Goal: Task Accomplishment & Management: Use online tool/utility

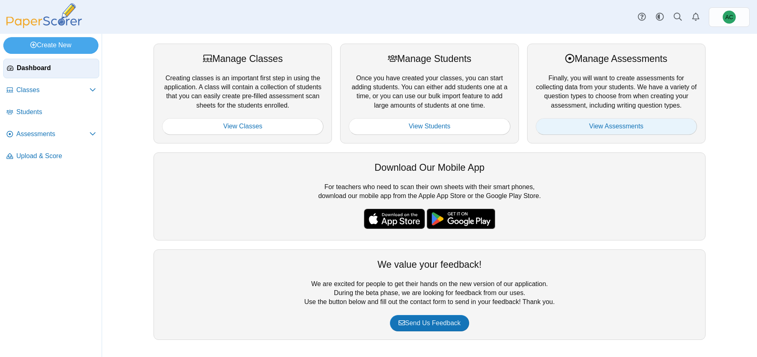
click at [614, 131] on link "View Assessments" at bounding box center [615, 126] width 161 height 16
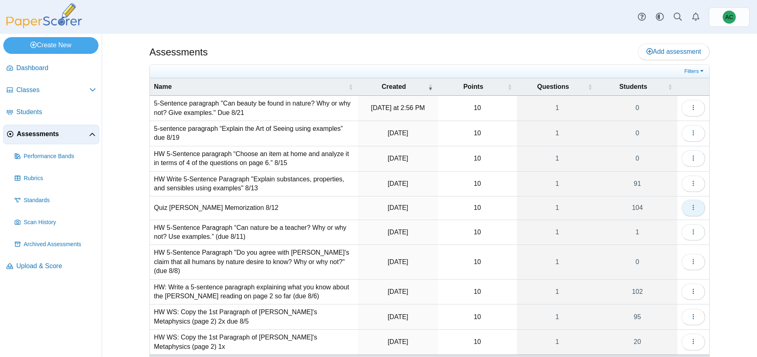
click at [692, 204] on icon "button" at bounding box center [693, 207] width 7 height 7
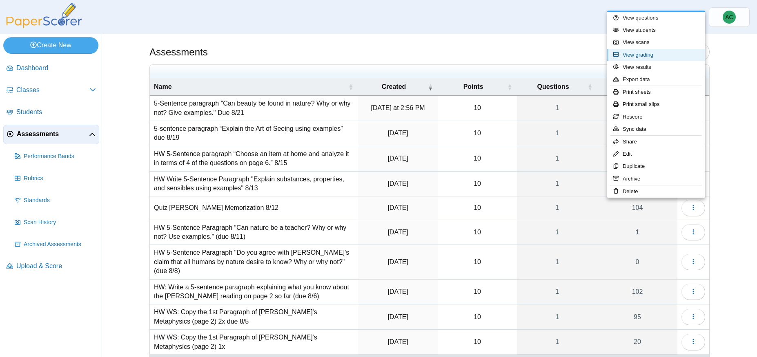
click at [640, 55] on link "View grading" at bounding box center [656, 55] width 98 height 12
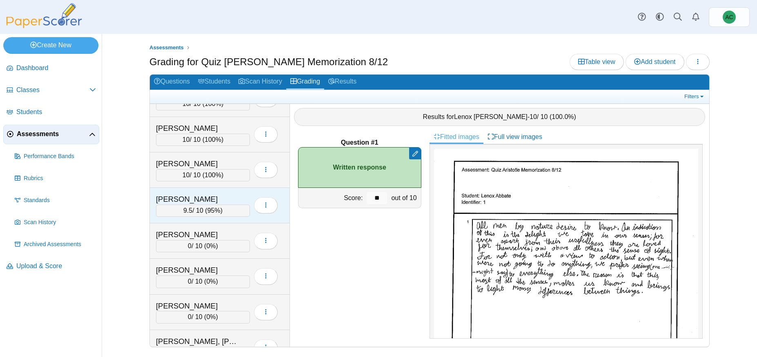
scroll to position [2766, 0]
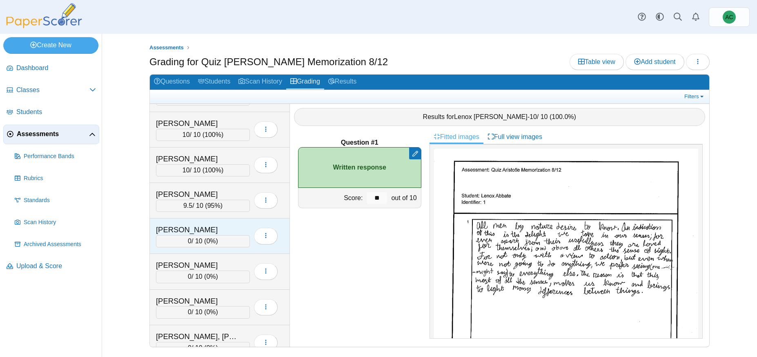
click at [205, 232] on div "Schlofman, Rebecca" at bounding box center [197, 230] width 82 height 11
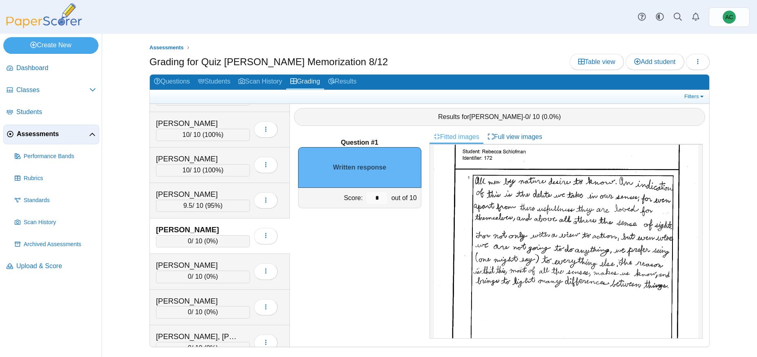
scroll to position [58, 0]
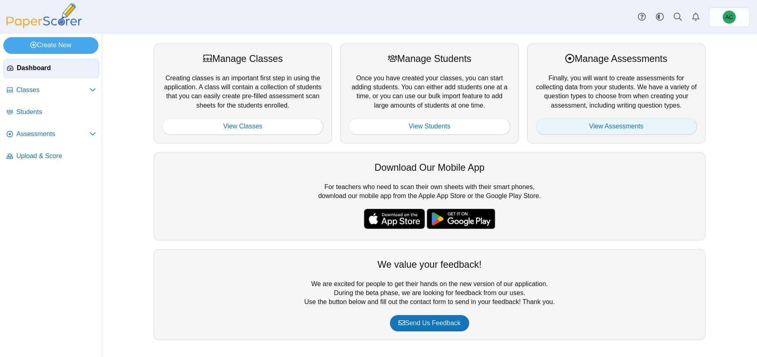
click at [642, 123] on link "View Assessments" at bounding box center [615, 126] width 161 height 16
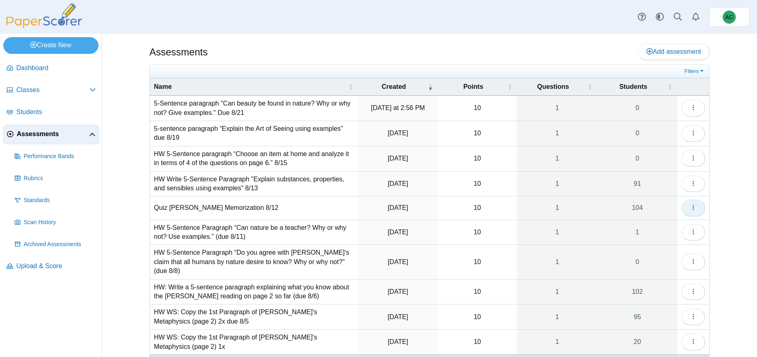
click at [688, 207] on button "button" at bounding box center [693, 208] width 24 height 16
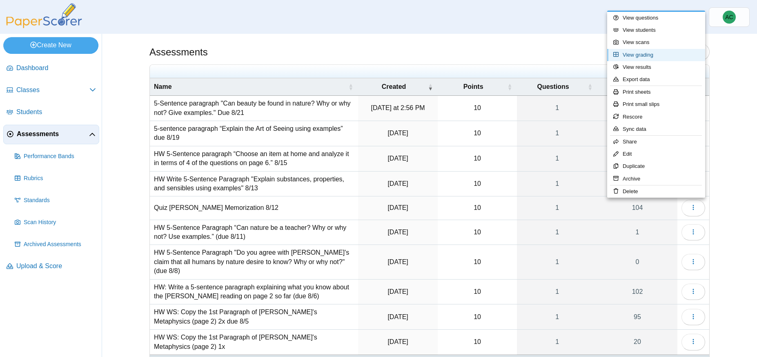
click at [648, 53] on link "View grading" at bounding box center [656, 55] width 98 height 12
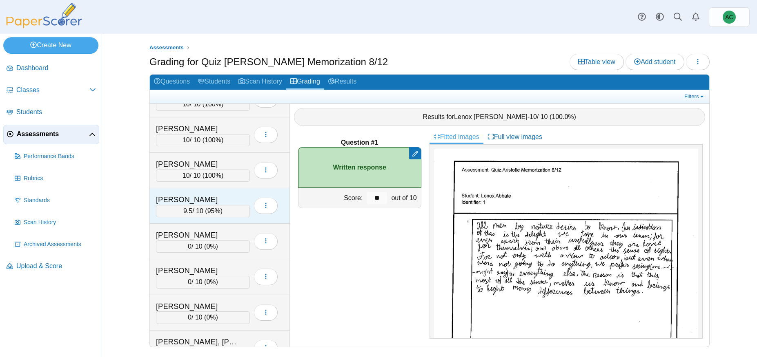
scroll to position [2772, 0]
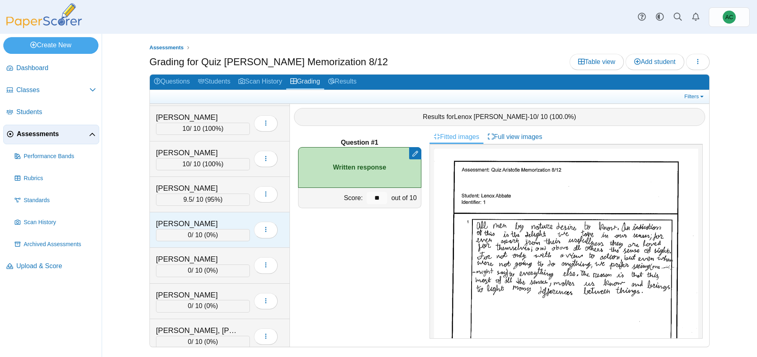
click at [204, 225] on div "[PERSON_NAME]" at bounding box center [197, 224] width 82 height 11
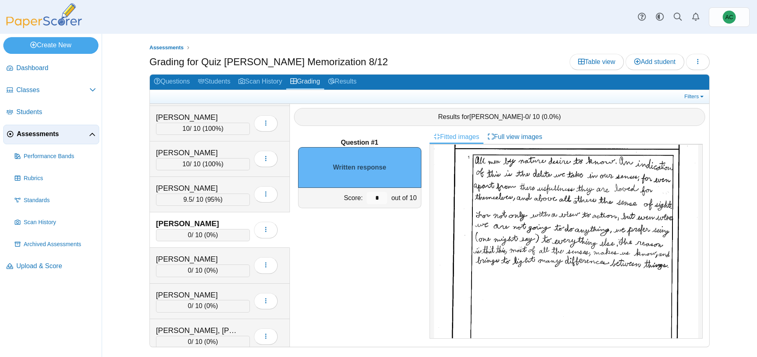
scroll to position [62, 0]
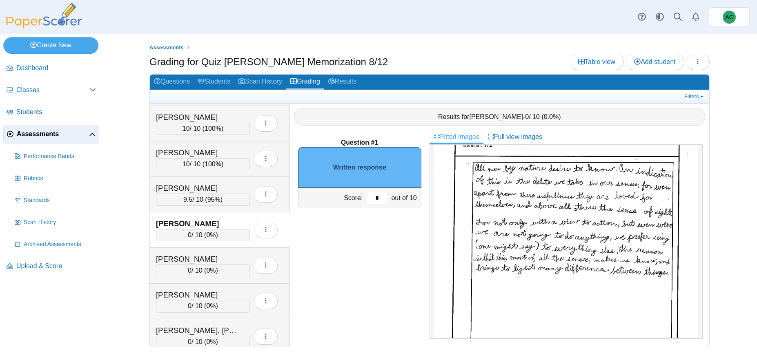
click at [380, 198] on input "*" at bounding box center [376, 198] width 20 height 12
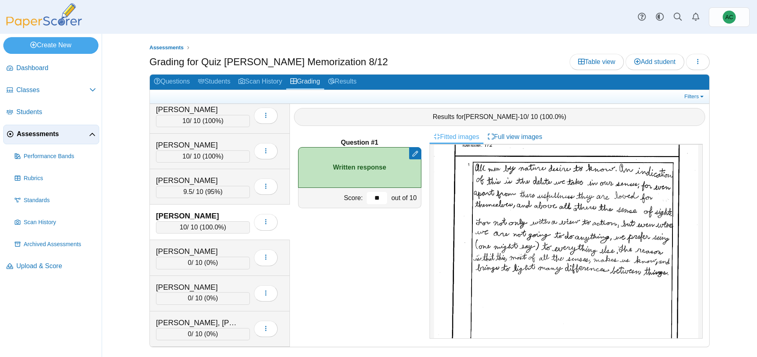
scroll to position [2778, 0]
type input "**"
click at [182, 255] on div "[PERSON_NAME]" at bounding box center [197, 253] width 82 height 11
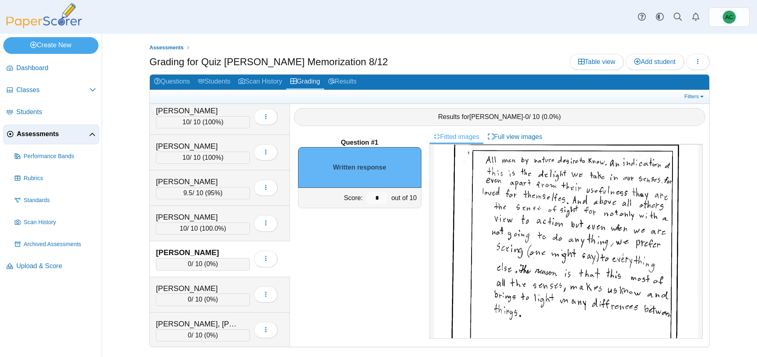
scroll to position [75, 0]
click at [379, 196] on input "*" at bounding box center [376, 198] width 20 height 12
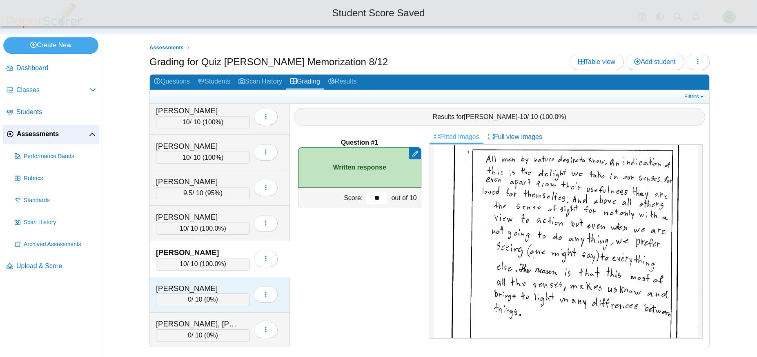
type input "**"
click at [224, 282] on div "[PERSON_NAME] 0 / 10 ( 0% ) Loading…" at bounding box center [220, 294] width 140 height 35
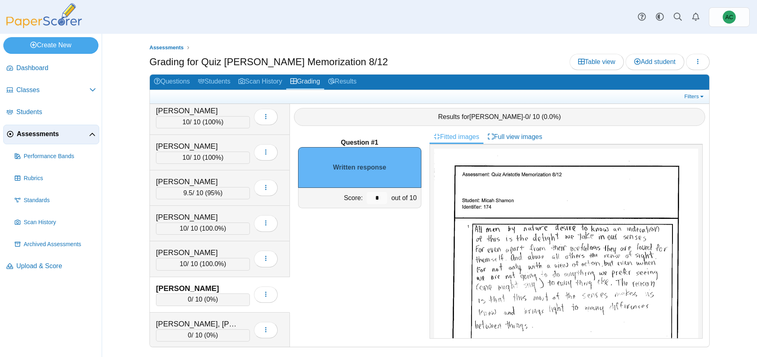
scroll to position [0, 0]
click at [195, 257] on div "[PERSON_NAME]" at bounding box center [197, 253] width 82 height 11
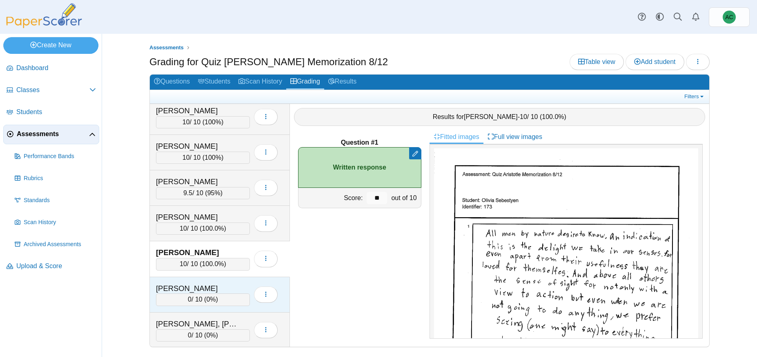
click at [251, 282] on div "[PERSON_NAME] 0 / 10 ( 0% ) Loading…" at bounding box center [220, 294] width 140 height 35
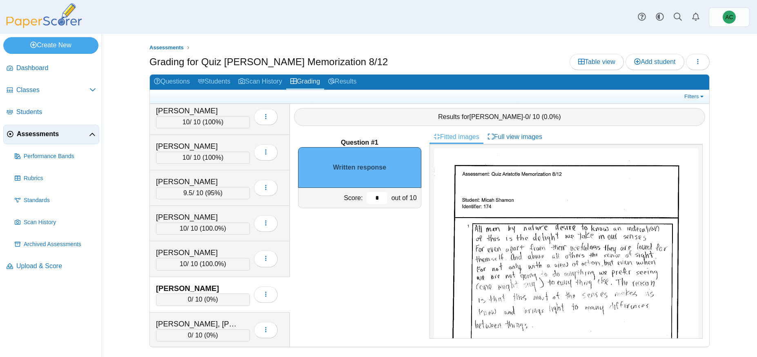
click at [379, 199] on input "*" at bounding box center [376, 198] width 20 height 12
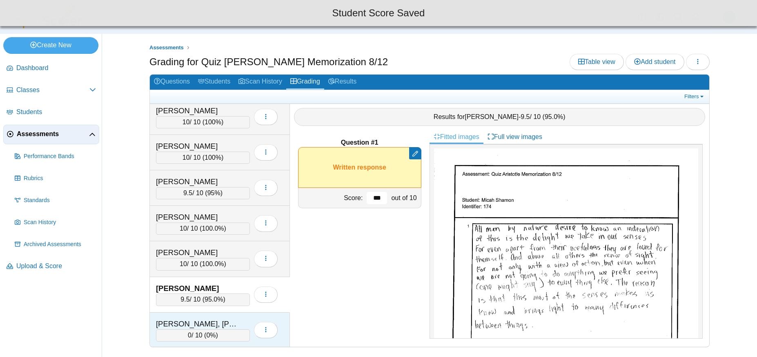
type input "***"
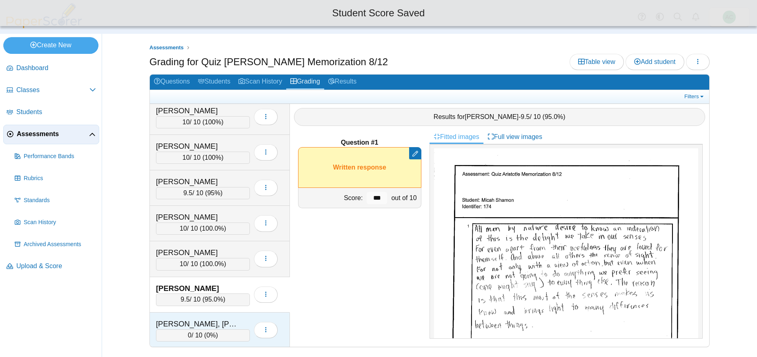
click at [207, 322] on div "[PERSON_NAME], [PERSON_NAME]" at bounding box center [197, 324] width 82 height 11
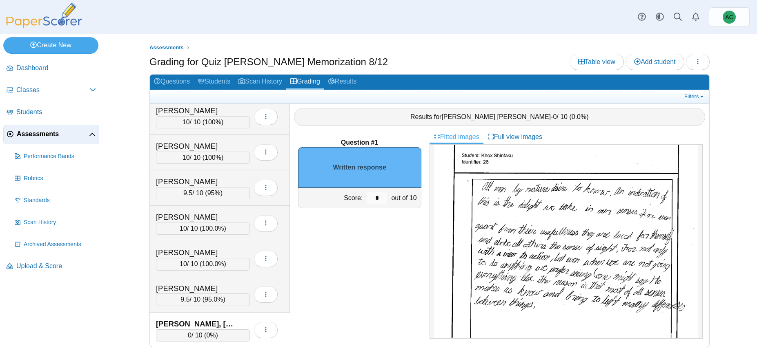
scroll to position [48, 0]
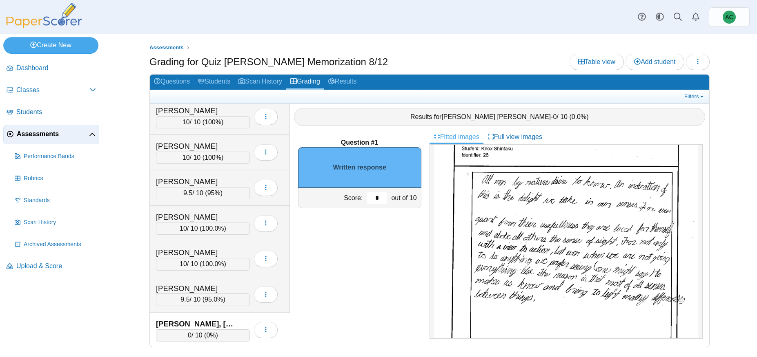
click at [379, 196] on input "*" at bounding box center [376, 198] width 20 height 12
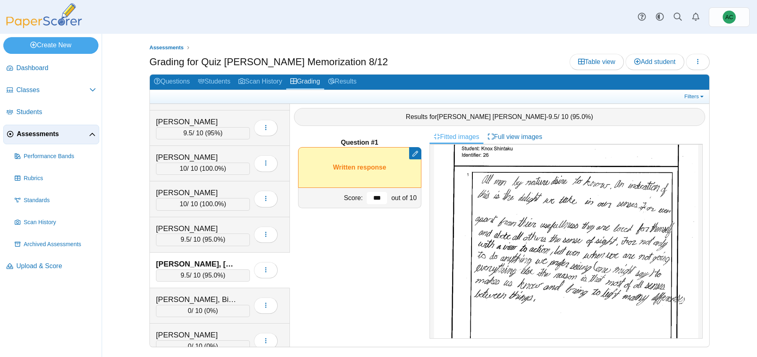
scroll to position [2843, 0]
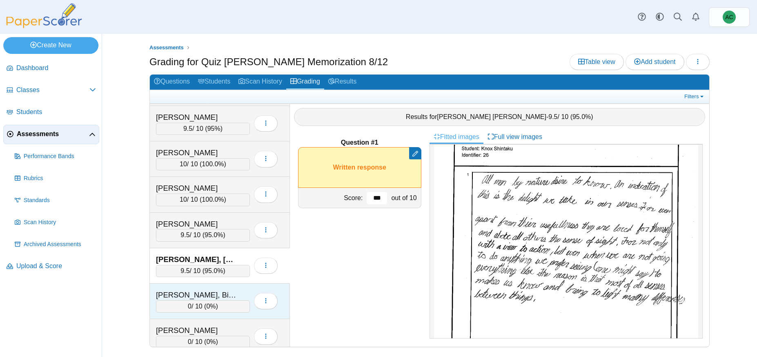
type input "***"
click at [211, 290] on div "[PERSON_NAME], Bishmeet" at bounding box center [197, 295] width 82 height 11
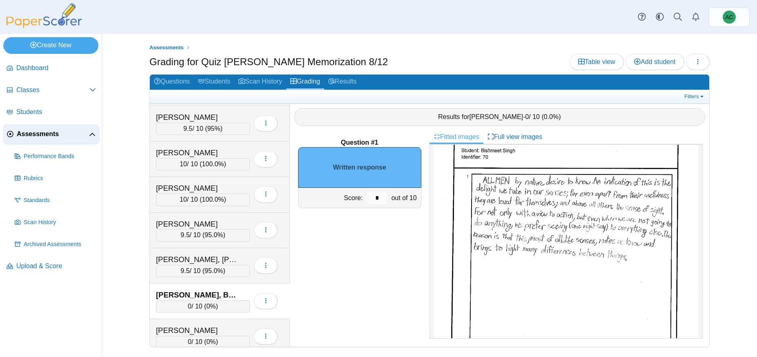
scroll to position [0, 0]
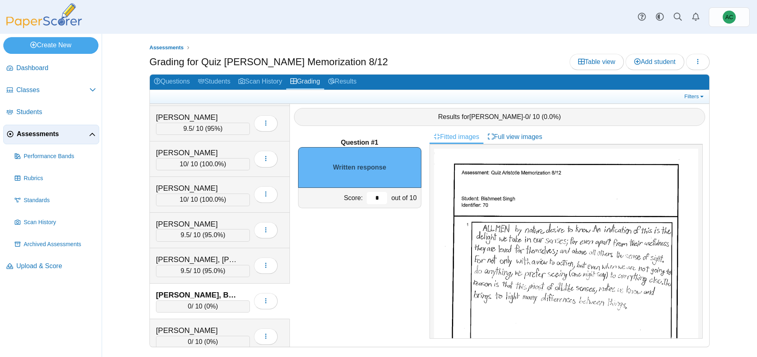
click at [382, 198] on input "*" at bounding box center [376, 198] width 20 height 12
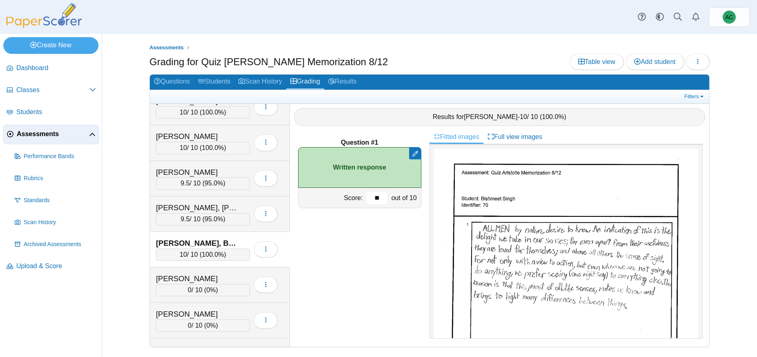
scroll to position [2895, 0]
type input "**"
click at [197, 270] on div "[PERSON_NAME] 0 / 10 ( 0% ) Loading…" at bounding box center [220, 284] width 140 height 35
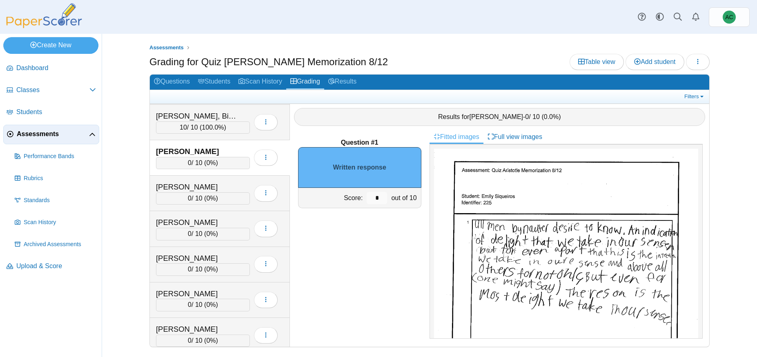
scroll to position [2942, 0]
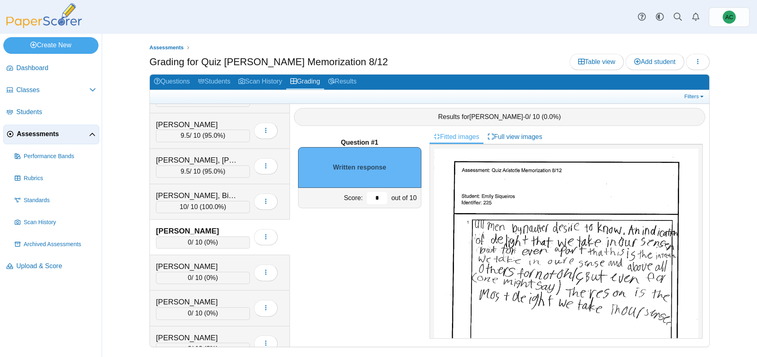
click at [382, 197] on input "*" at bounding box center [376, 198] width 20 height 12
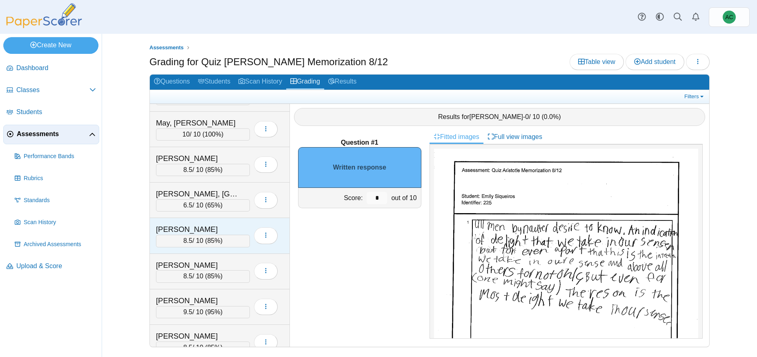
scroll to position [2094, 0]
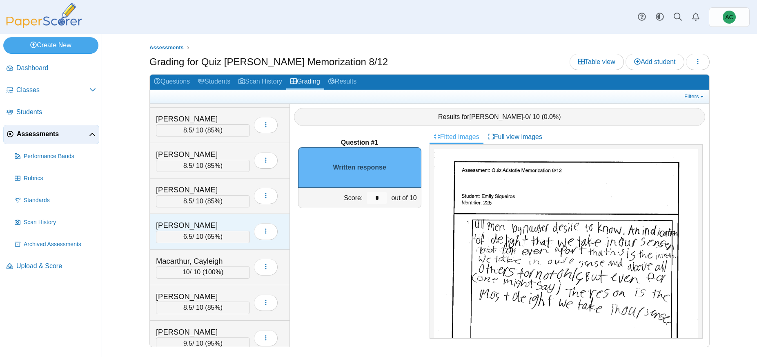
click at [171, 226] on div "[PERSON_NAME]" at bounding box center [197, 225] width 82 height 11
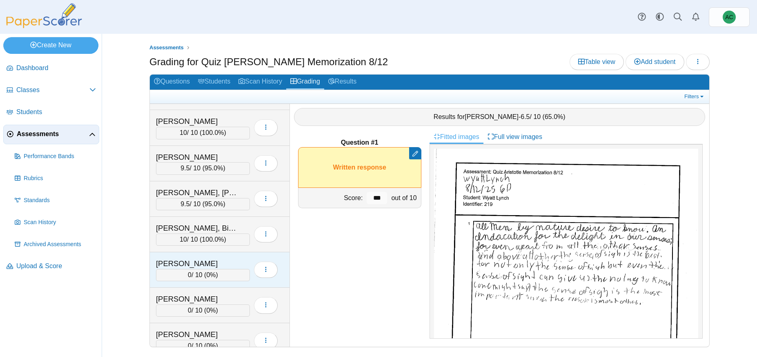
drag, startPoint x: 186, startPoint y: 266, endPoint x: 183, endPoint y: 275, distance: 9.9
click at [186, 266] on div "[PERSON_NAME]" at bounding box center [197, 264] width 82 height 11
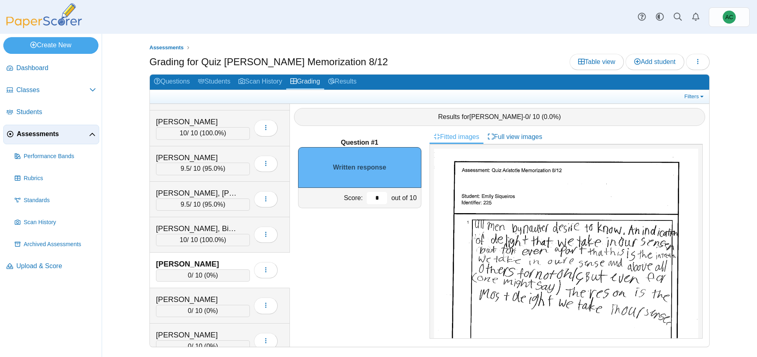
click at [378, 198] on input "*" at bounding box center [376, 198] width 20 height 12
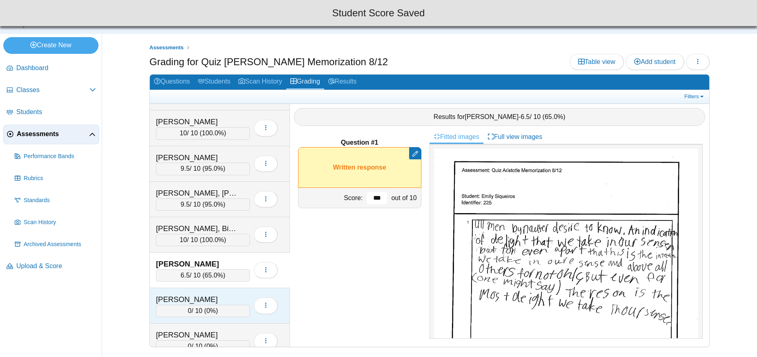
type input "***"
click at [186, 298] on div "[PERSON_NAME]" at bounding box center [197, 300] width 82 height 11
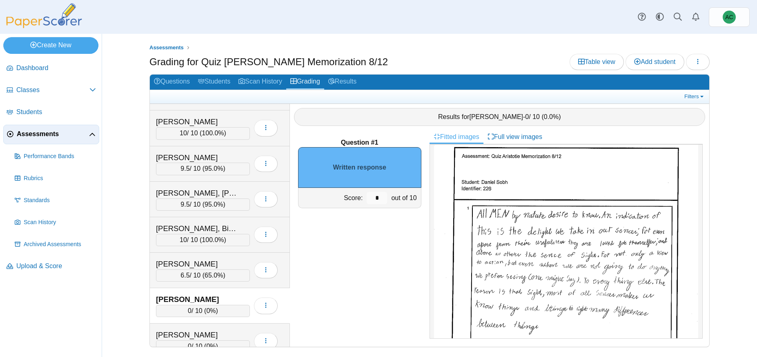
scroll to position [27, 0]
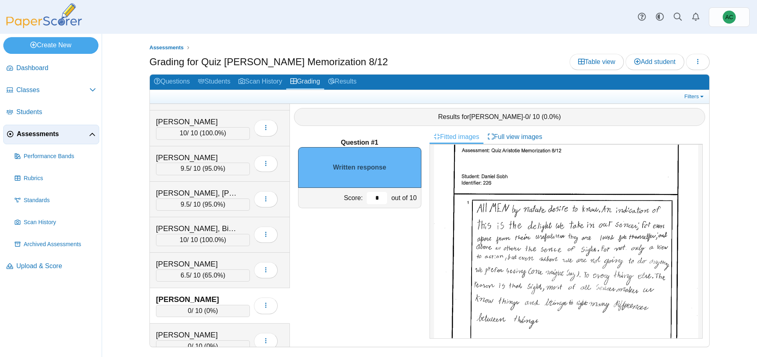
click at [386, 198] on input "*" at bounding box center [376, 198] width 20 height 12
click at [381, 197] on input "*" at bounding box center [376, 198] width 20 height 12
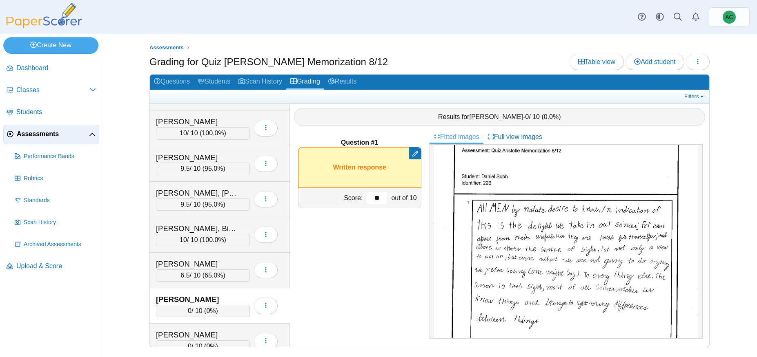
type input "*"
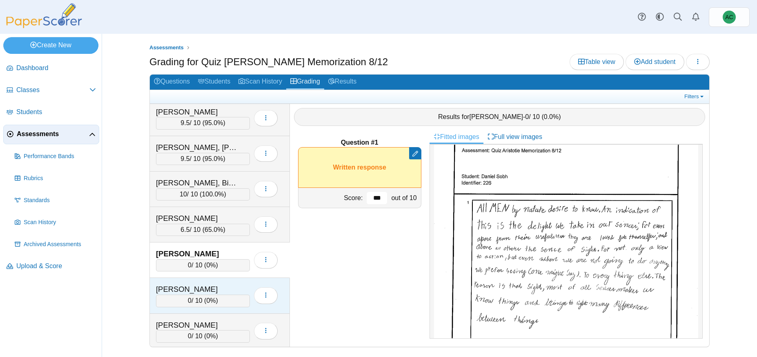
scroll to position [2958, 0]
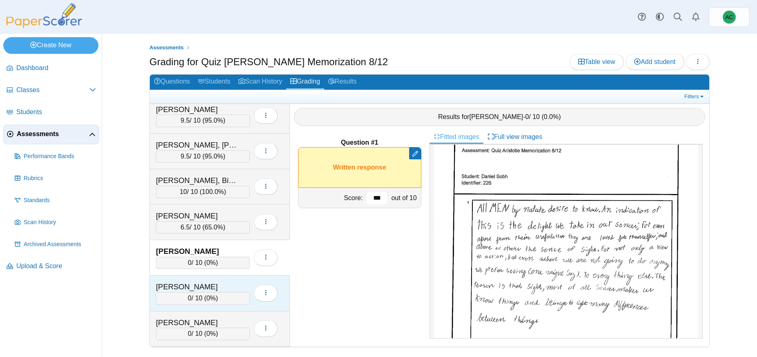
type input "***"
click at [206, 278] on div "[PERSON_NAME] 0 / 10 ( 0% ) Loading…" at bounding box center [220, 293] width 140 height 35
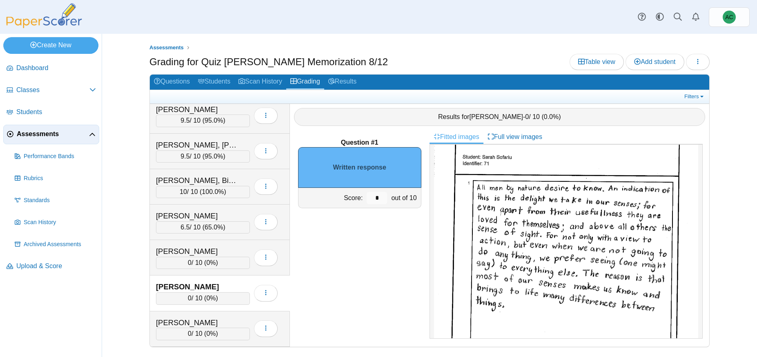
scroll to position [40, 0]
click at [382, 195] on input "*" at bounding box center [376, 198] width 20 height 12
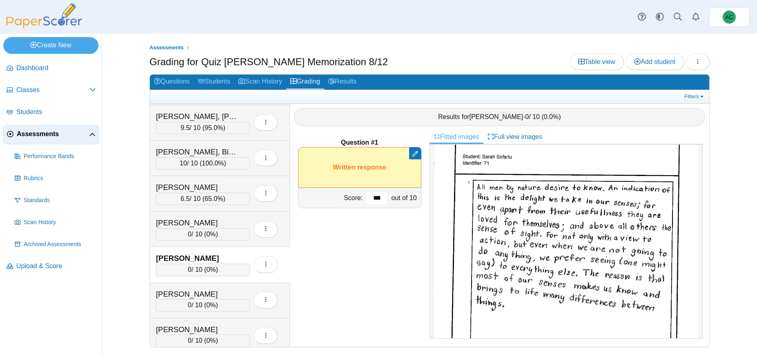
scroll to position [2998, 0]
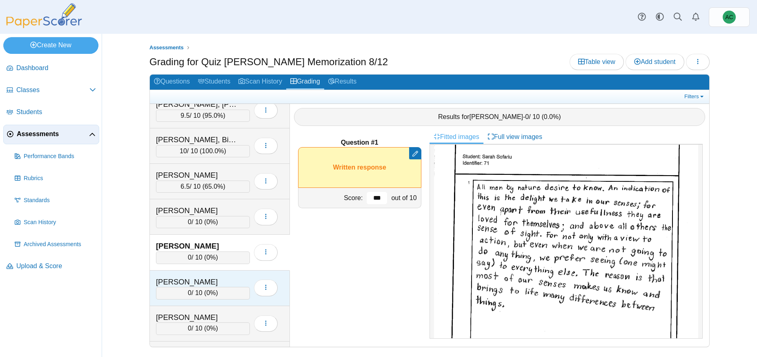
type input "***"
click at [197, 280] on div "[PERSON_NAME]" at bounding box center [197, 282] width 82 height 11
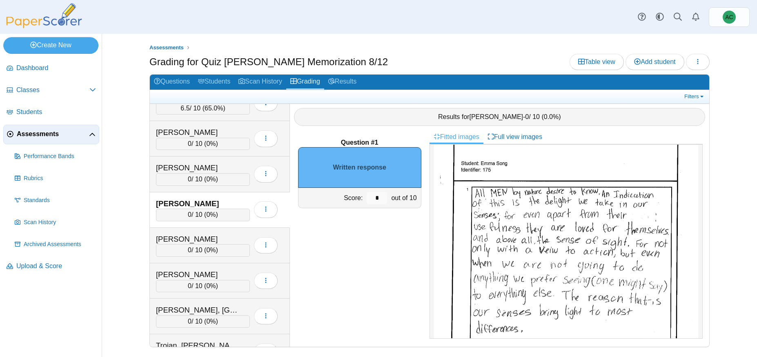
scroll to position [49, 0]
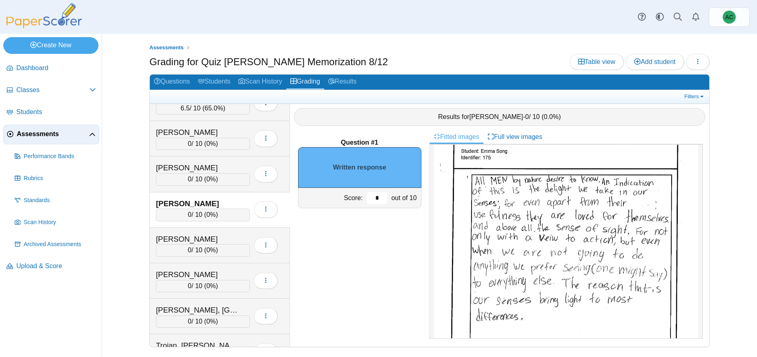
click at [379, 193] on input "*" at bounding box center [376, 198] width 20 height 12
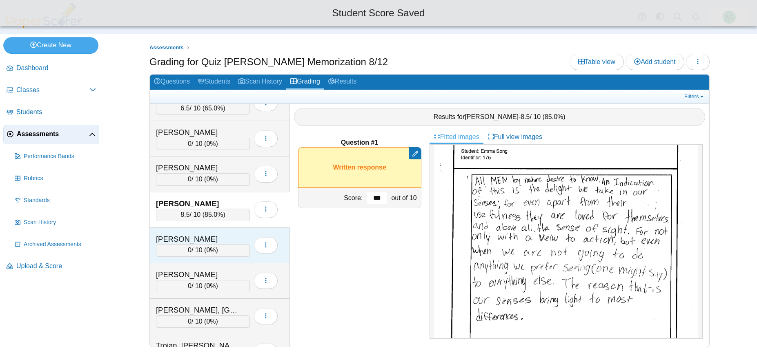
type input "***"
click at [185, 240] on div "[PERSON_NAME]" at bounding box center [197, 239] width 82 height 11
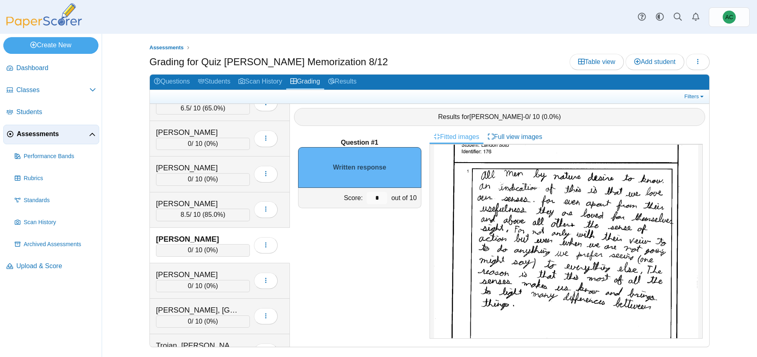
scroll to position [57, 0]
click at [386, 199] on div "*" at bounding box center [376, 198] width 24 height 20
click at [378, 194] on input "*" at bounding box center [376, 198] width 20 height 12
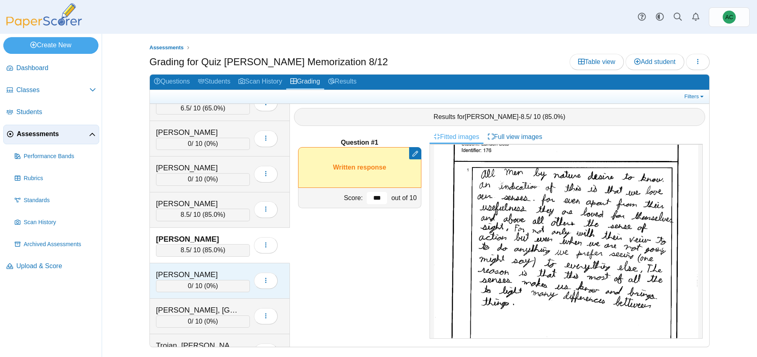
type input "***"
click at [185, 273] on div "[PERSON_NAME]" at bounding box center [197, 275] width 82 height 11
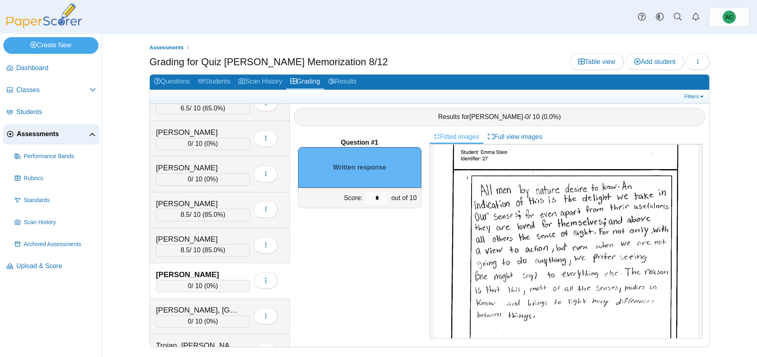
scroll to position [51, 0]
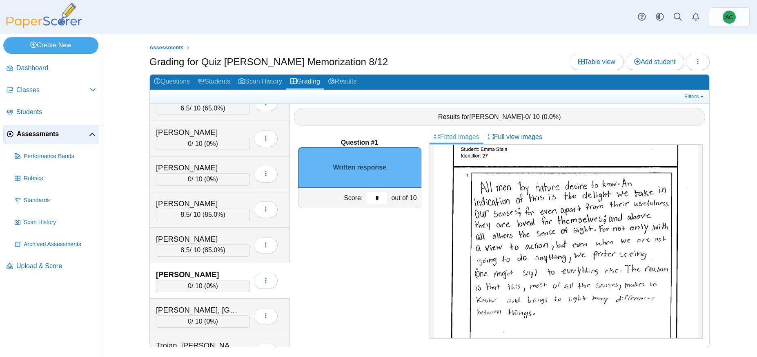
click at [382, 196] on input "*" at bounding box center [376, 198] width 20 height 12
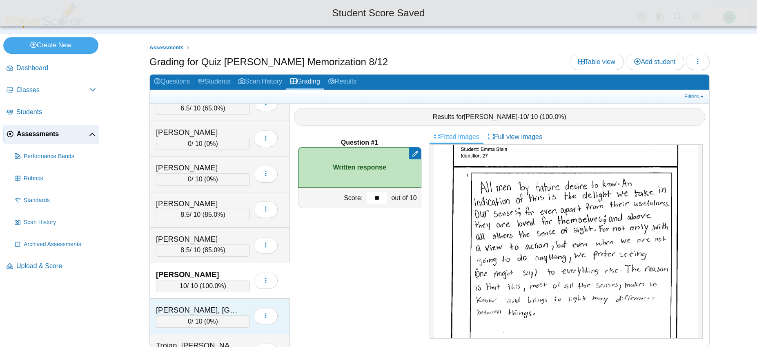
type input "**"
click at [183, 308] on div "[PERSON_NAME], [GEOGRAPHIC_DATA]" at bounding box center [197, 310] width 82 height 11
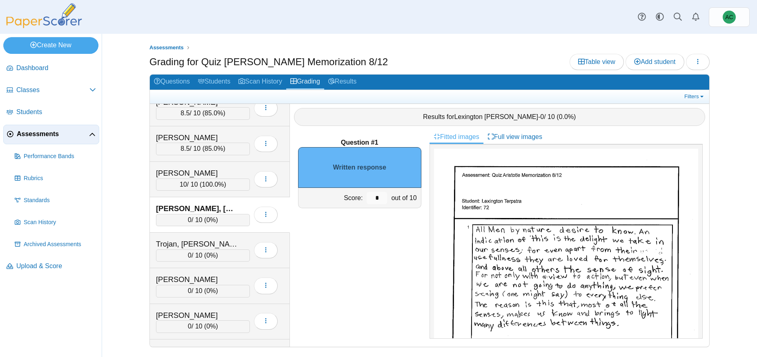
scroll to position [3179, 0]
click at [378, 199] on input "*" at bounding box center [376, 198] width 20 height 12
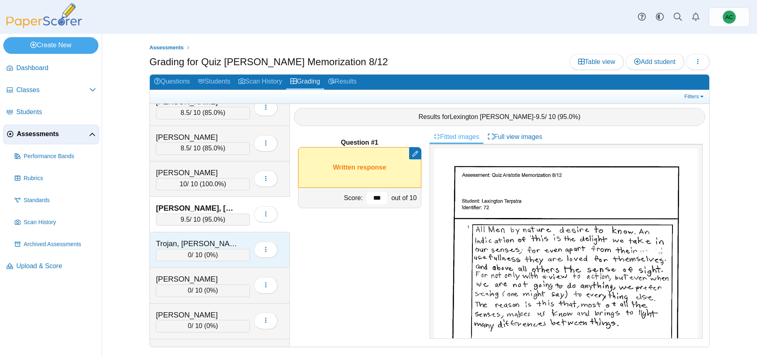
type input "***"
click at [198, 235] on div "Trojan, [PERSON_NAME] 0 / 10 ( 0% ) Loading…" at bounding box center [220, 250] width 140 height 35
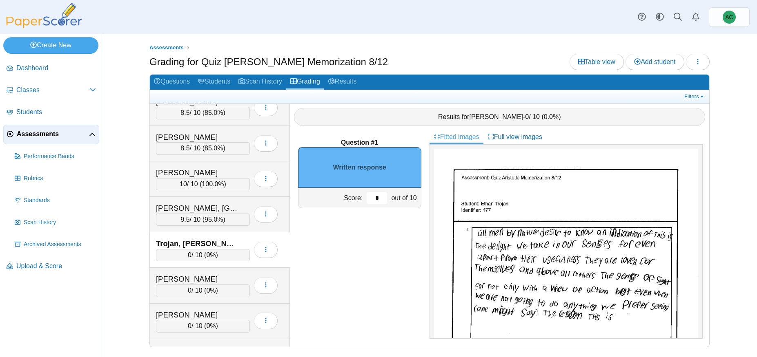
click at [377, 199] on input "*" at bounding box center [376, 198] width 20 height 12
type input "***"
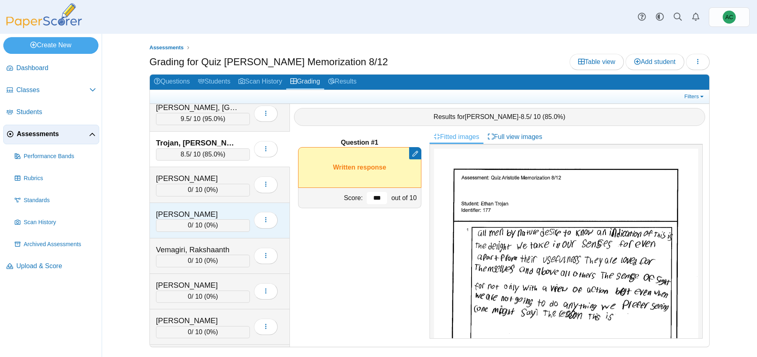
scroll to position [3279, 0]
